Goal: Information Seeking & Learning: Check status

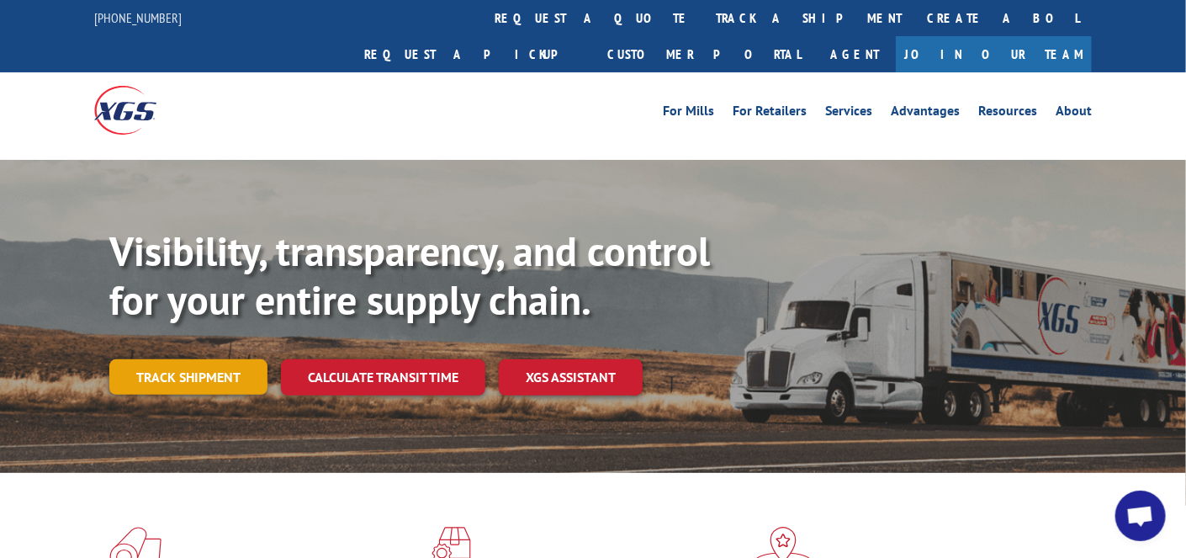
click at [189, 359] on link "Track shipment" at bounding box center [188, 376] width 158 height 35
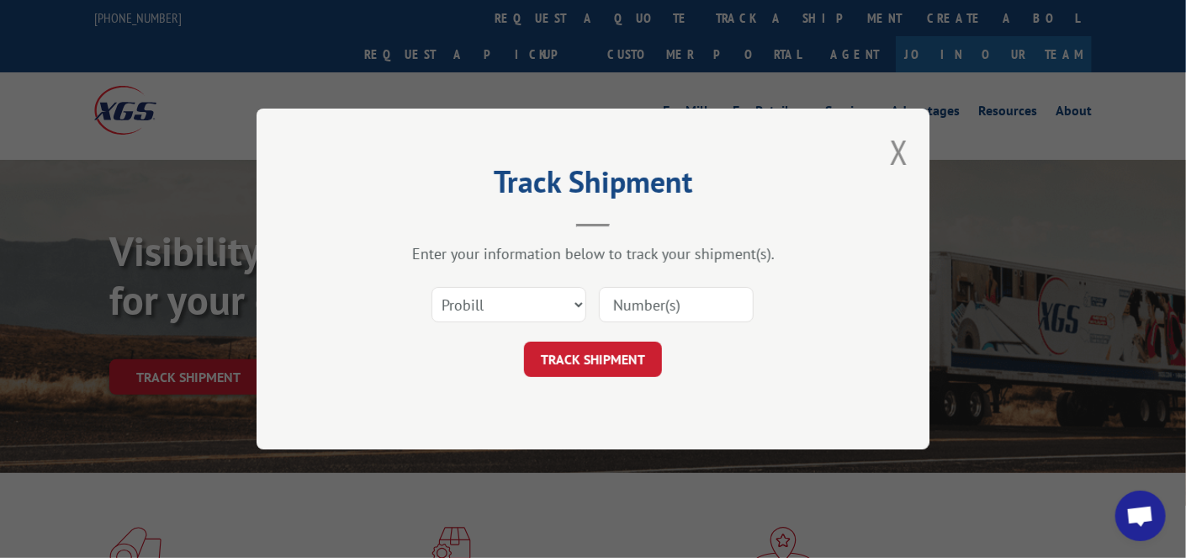
click at [647, 298] on input at bounding box center [676, 304] width 155 height 35
type input "17487783"
click at [602, 360] on button "TRACK SHIPMENT" at bounding box center [593, 359] width 138 height 35
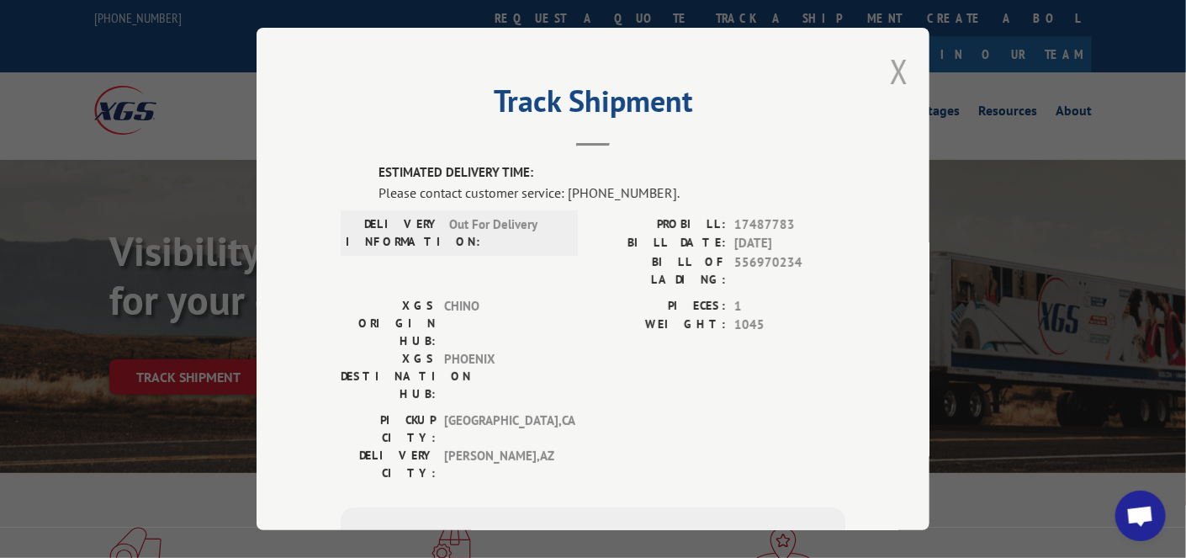
click at [901, 63] on button "Close modal" at bounding box center [899, 71] width 19 height 45
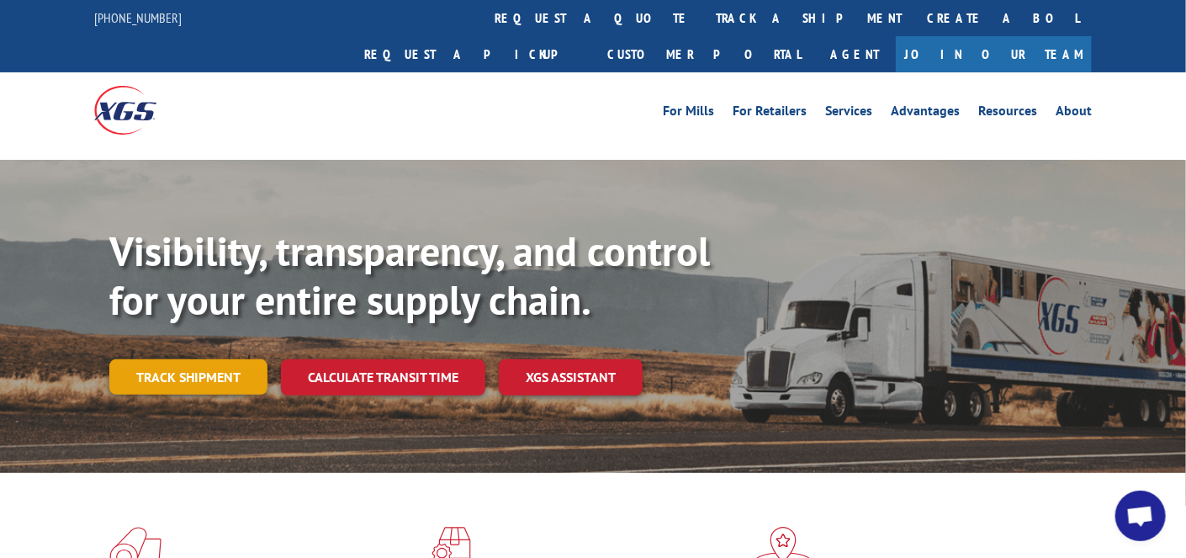
click at [180, 359] on link "Track shipment" at bounding box center [188, 376] width 158 height 35
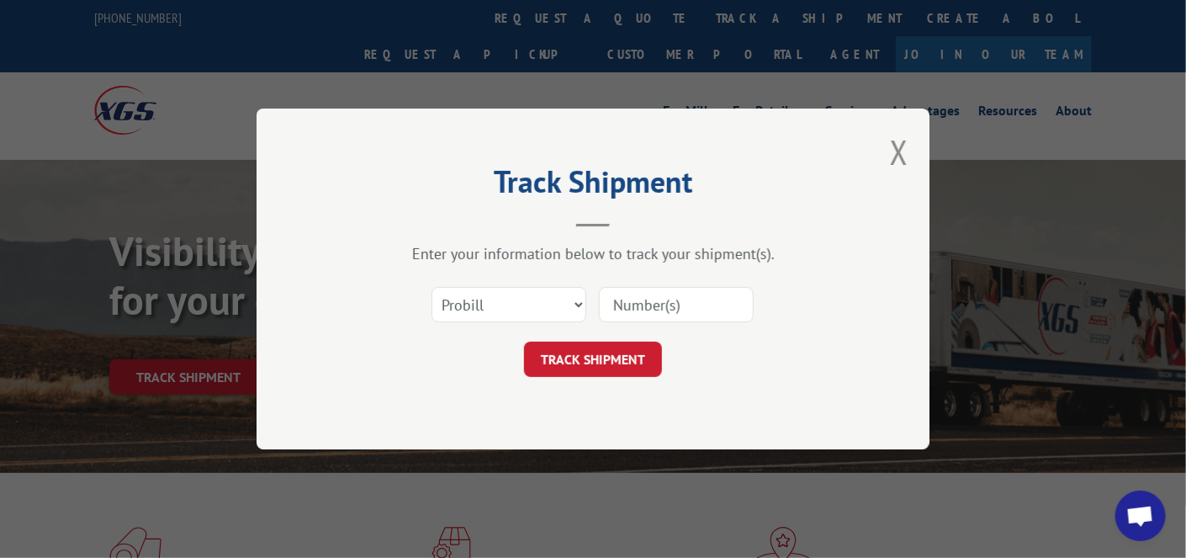
click at [729, 302] on input at bounding box center [676, 304] width 155 height 35
paste input "17674416"
type input "17674416"
click at [629, 360] on button "TRACK SHIPMENT" at bounding box center [593, 359] width 138 height 35
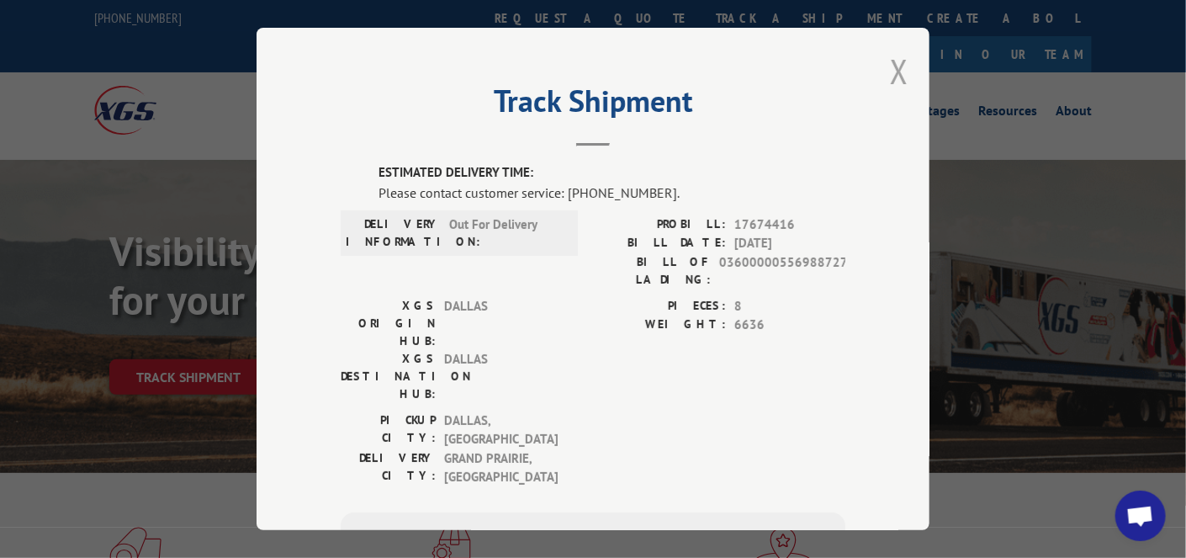
click at [893, 72] on button "Close modal" at bounding box center [899, 71] width 19 height 45
